Goal: Check status: Check status

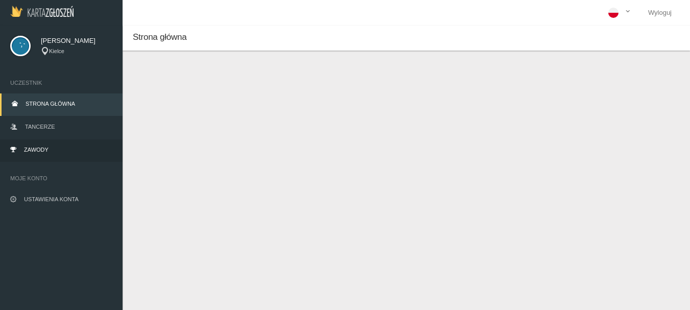
click at [29, 149] on span "Zawody" at bounding box center [36, 150] width 25 height 6
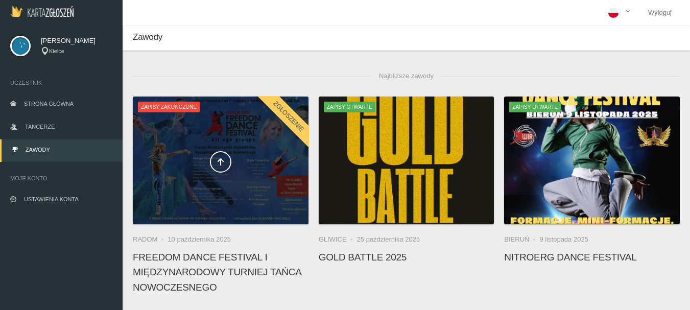
click at [233, 167] on span at bounding box center [221, 161] width 176 height 21
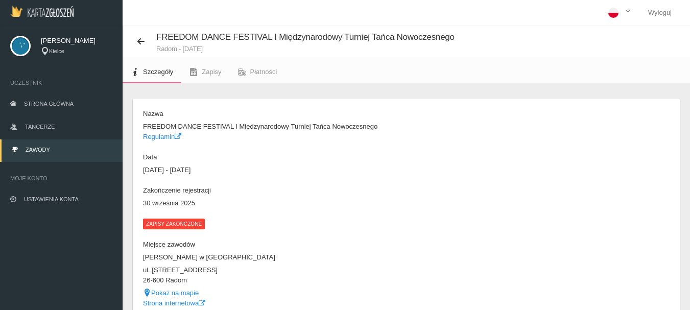
click at [182, 223] on span "Zapisy zakończone" at bounding box center [174, 224] width 62 height 10
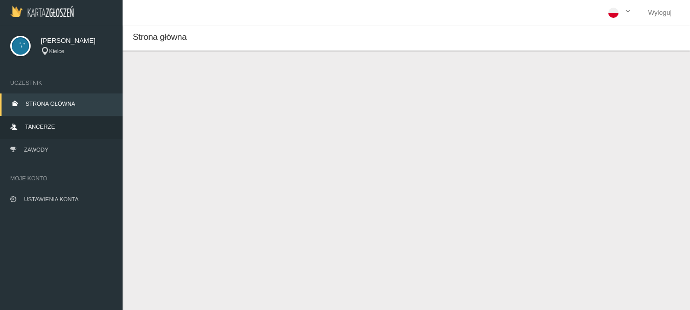
click at [37, 122] on link "Tancerze" at bounding box center [61, 127] width 123 height 22
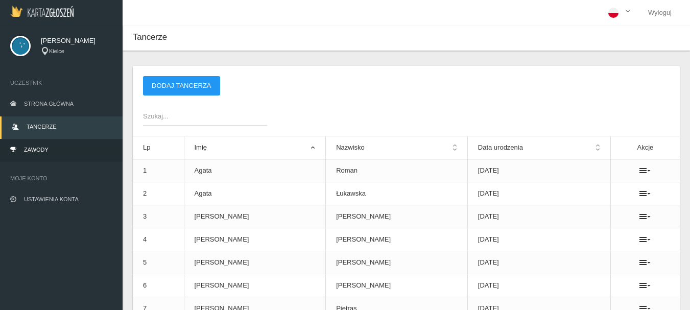
click at [30, 147] on span "Zawody" at bounding box center [36, 150] width 25 height 6
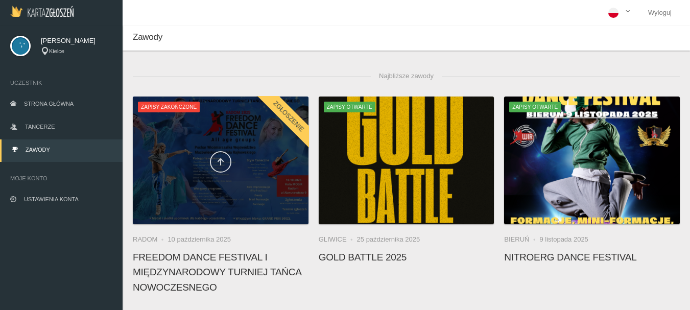
click at [217, 164] on icon at bounding box center [221, 162] width 8 height 8
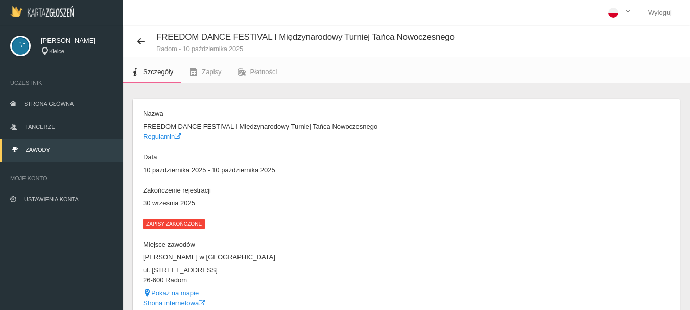
click at [165, 227] on span "Zapisy zakończone" at bounding box center [174, 224] width 62 height 10
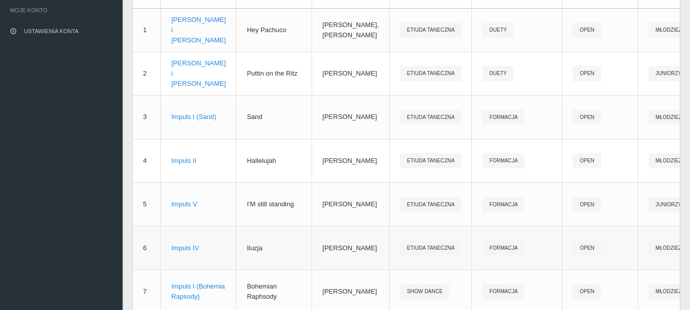
scroll to position [133, 0]
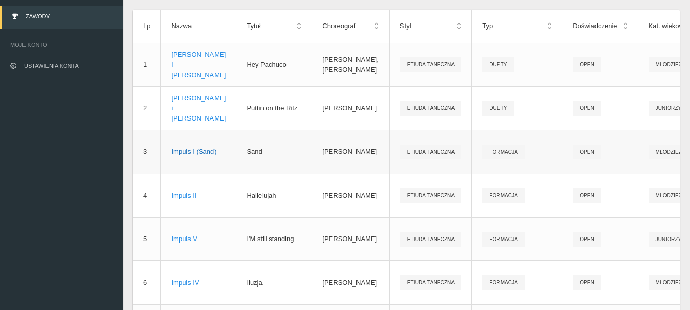
click at [184, 148] on div "Impuls I (Sand)" at bounding box center [198, 152] width 55 height 10
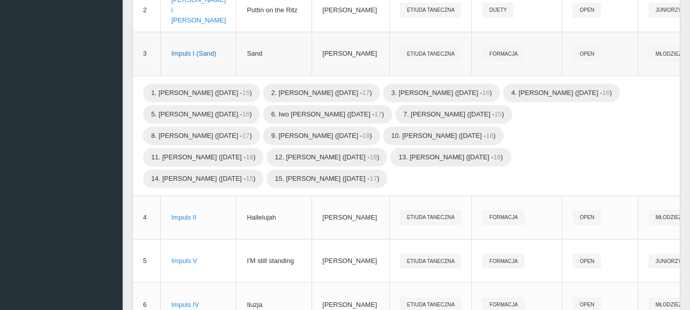
scroll to position [235, 0]
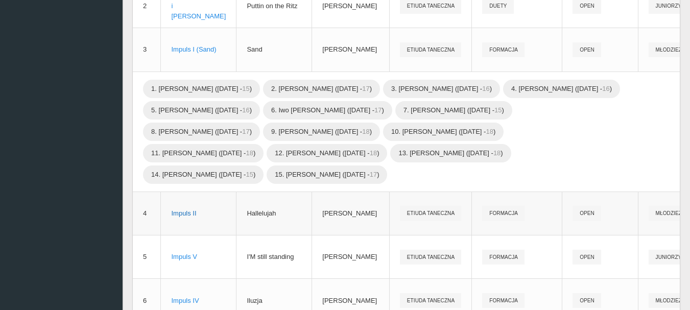
click at [188, 214] on div "Impuls II" at bounding box center [198, 213] width 55 height 10
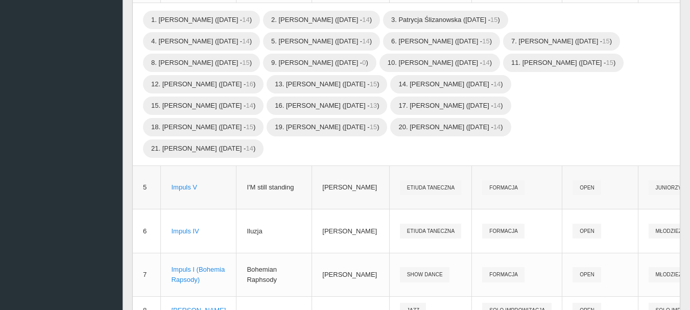
scroll to position [542, 0]
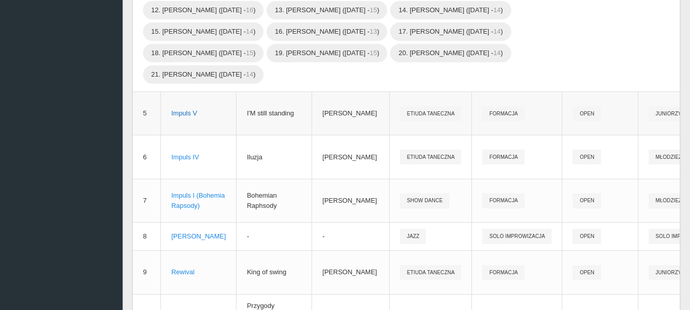
click at [178, 114] on div "Impuls V" at bounding box center [198, 113] width 55 height 10
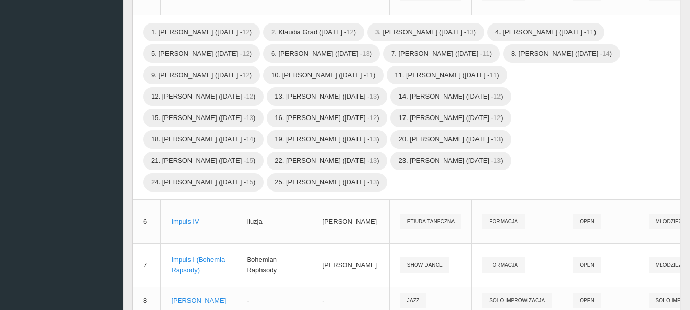
scroll to position [644, 0]
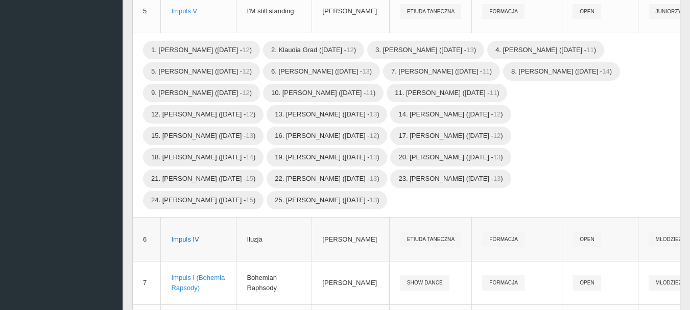
click at [182, 245] on div "Impuls IV" at bounding box center [198, 239] width 55 height 10
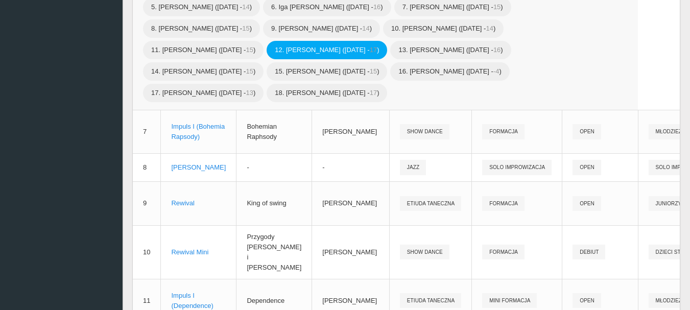
scroll to position [950, 0]
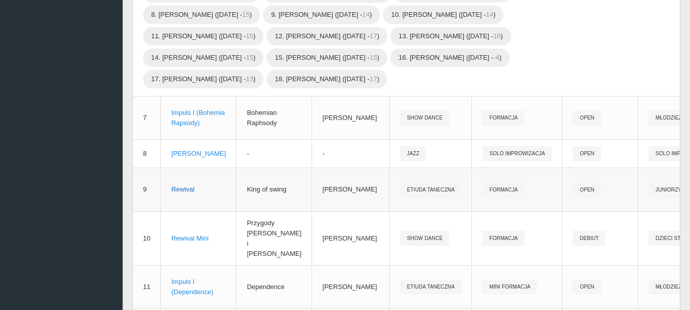
click at [180, 195] on div "Rewival" at bounding box center [198, 189] width 55 height 10
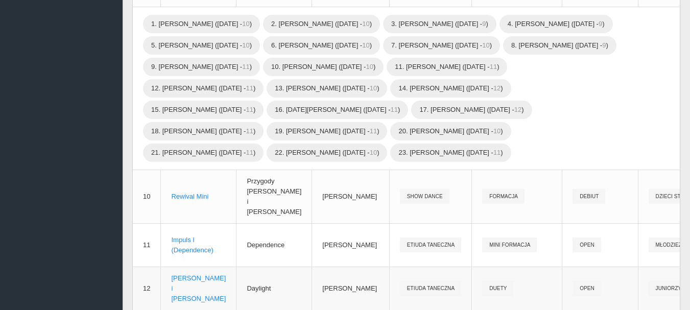
scroll to position [1257, 0]
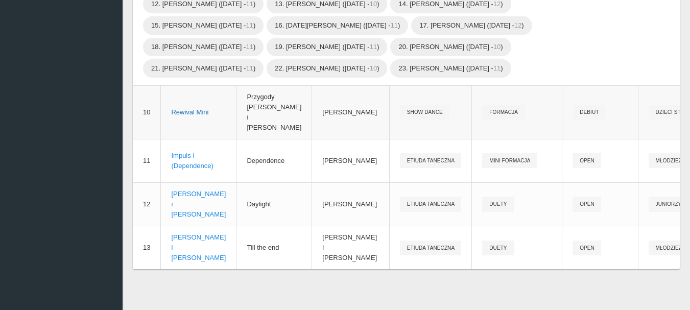
click at [197, 117] on div "Rewival Mini" at bounding box center [198, 112] width 55 height 10
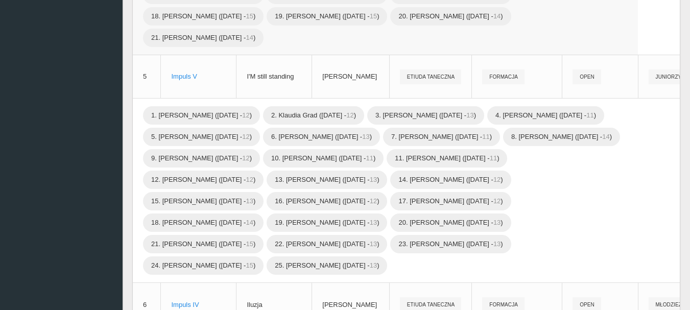
scroll to position [374, 0]
